Goal: Information Seeking & Learning: Learn about a topic

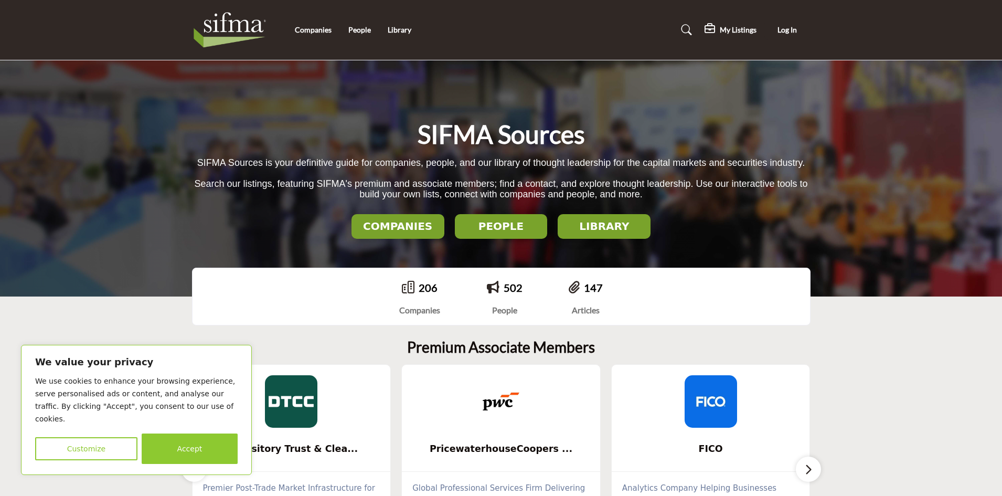
click at [610, 227] on h2 "LIBRARY" at bounding box center [604, 226] width 87 height 13
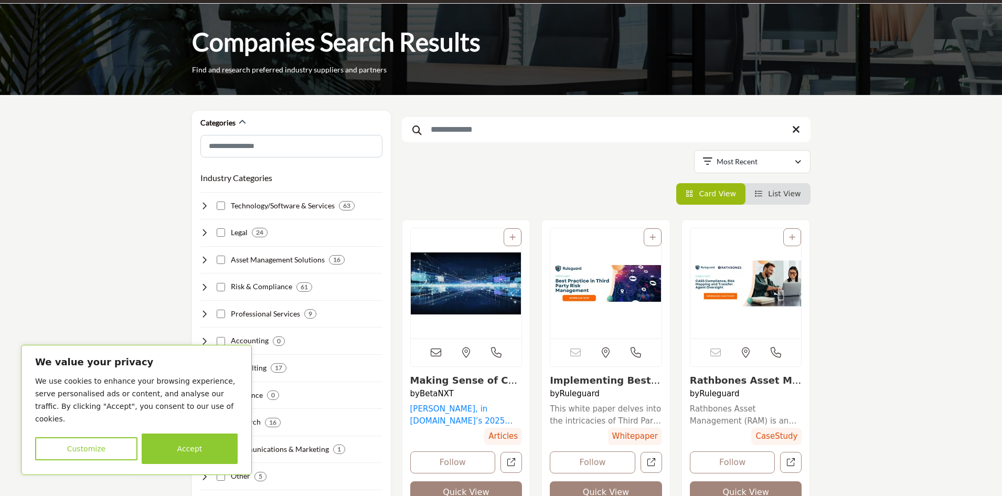
scroll to position [52, 0]
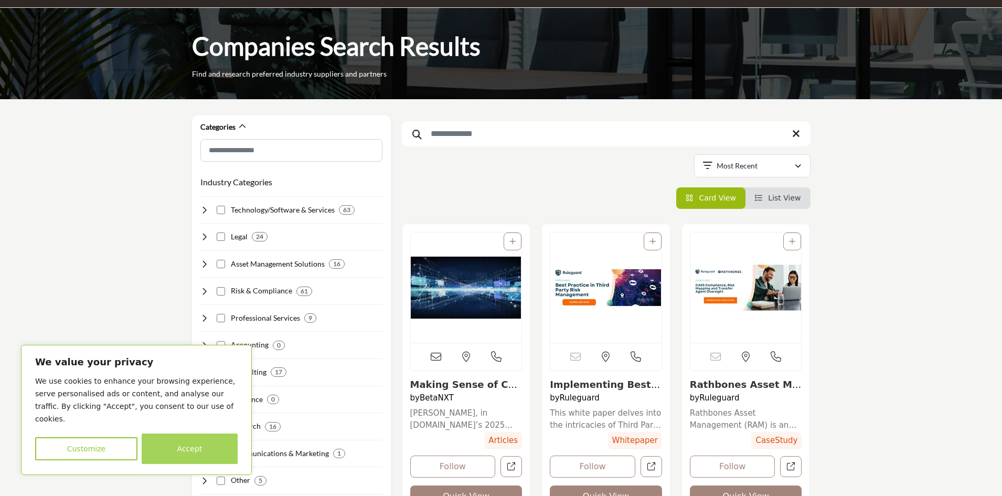
click at [165, 455] on button "Accept" at bounding box center [190, 448] width 96 height 30
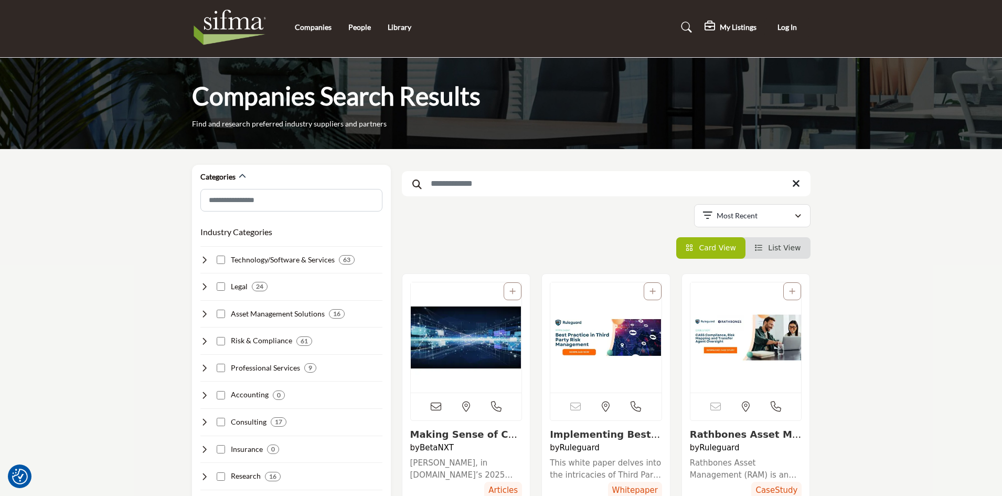
scroll to position [0, 0]
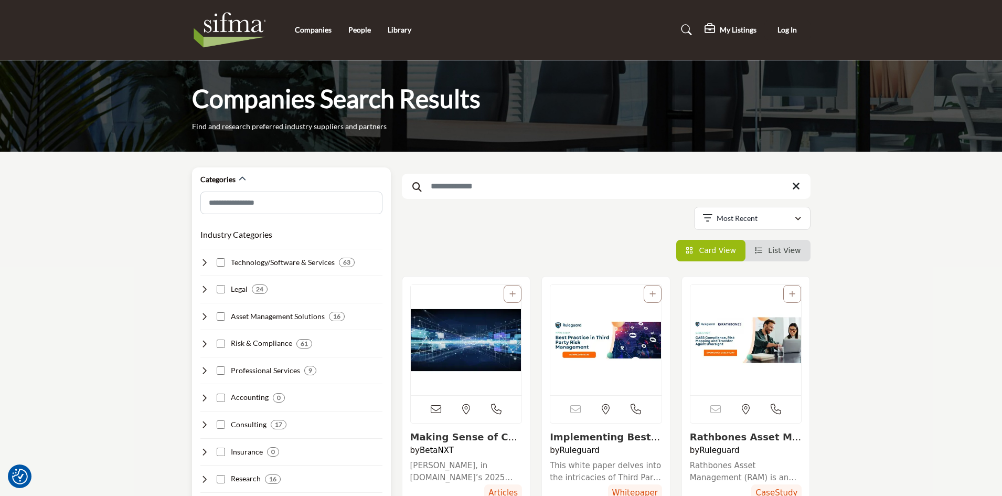
click at [207, 261] on icon at bounding box center [204, 262] width 8 height 8
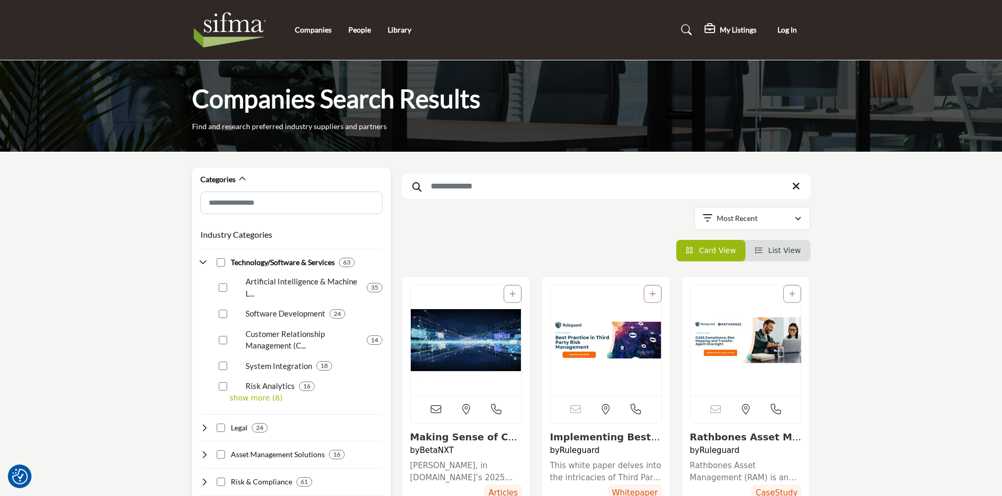
click at [237, 404] on div "Industry Categories Clear Technology/Software & Services 63 35 24 14 9" at bounding box center [291, 477] width 182 height 508
click at [236, 400] on p "show more (8)" at bounding box center [306, 397] width 153 height 11
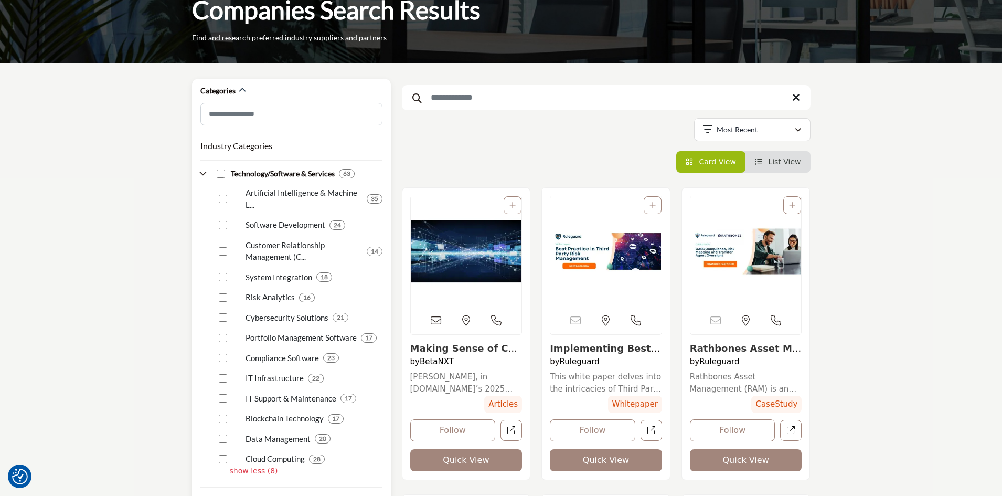
scroll to position [105, 0]
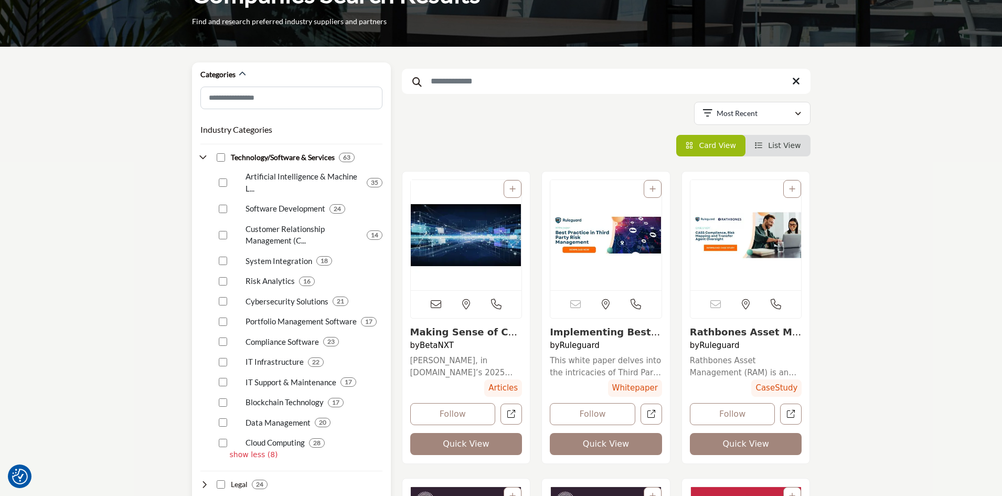
click at [216, 419] on div "Data Management 20" at bounding box center [298, 419] width 167 height 20
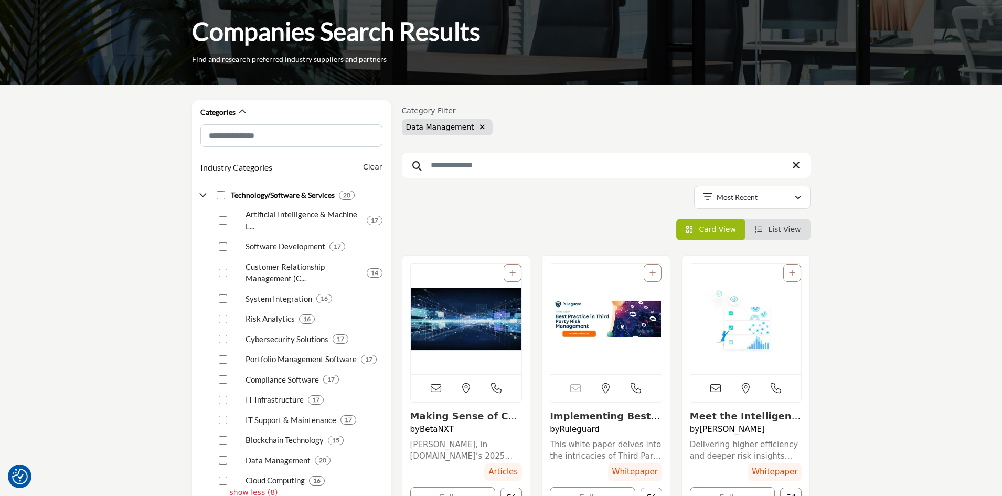
scroll to position [52, 0]
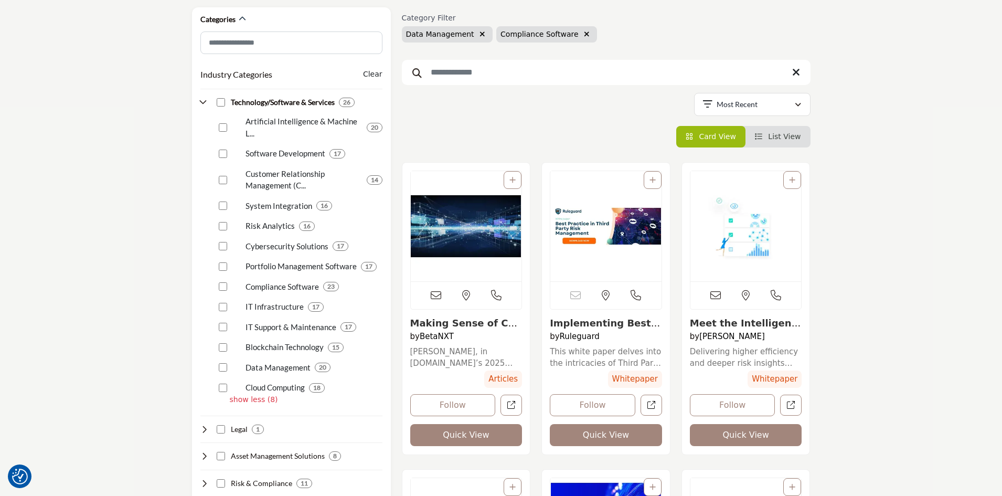
scroll to position [157, 0]
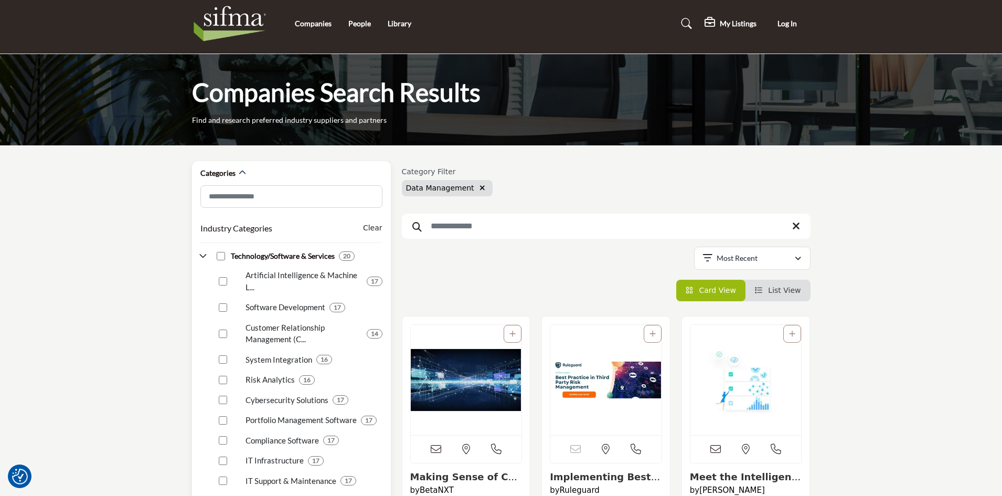
scroll to position [262, 0]
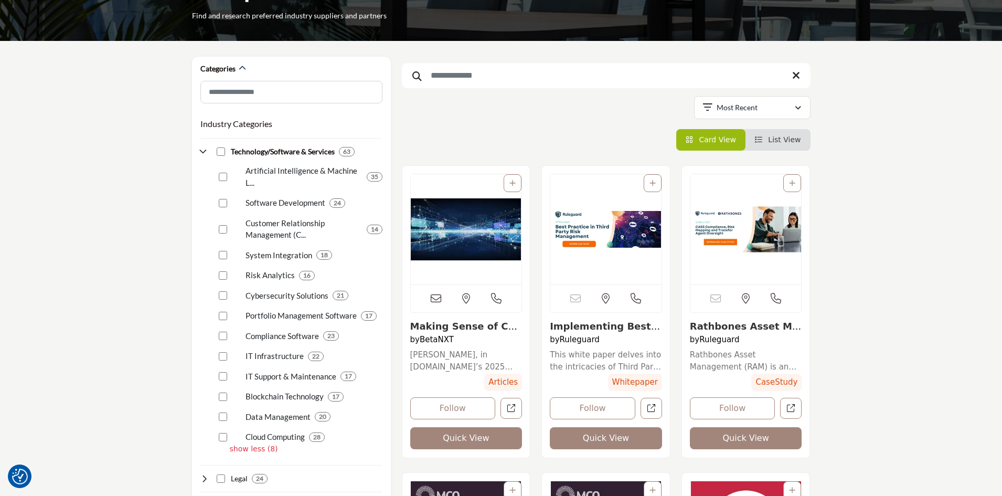
scroll to position [262, 0]
